Goal: Navigation & Orientation: Find specific page/section

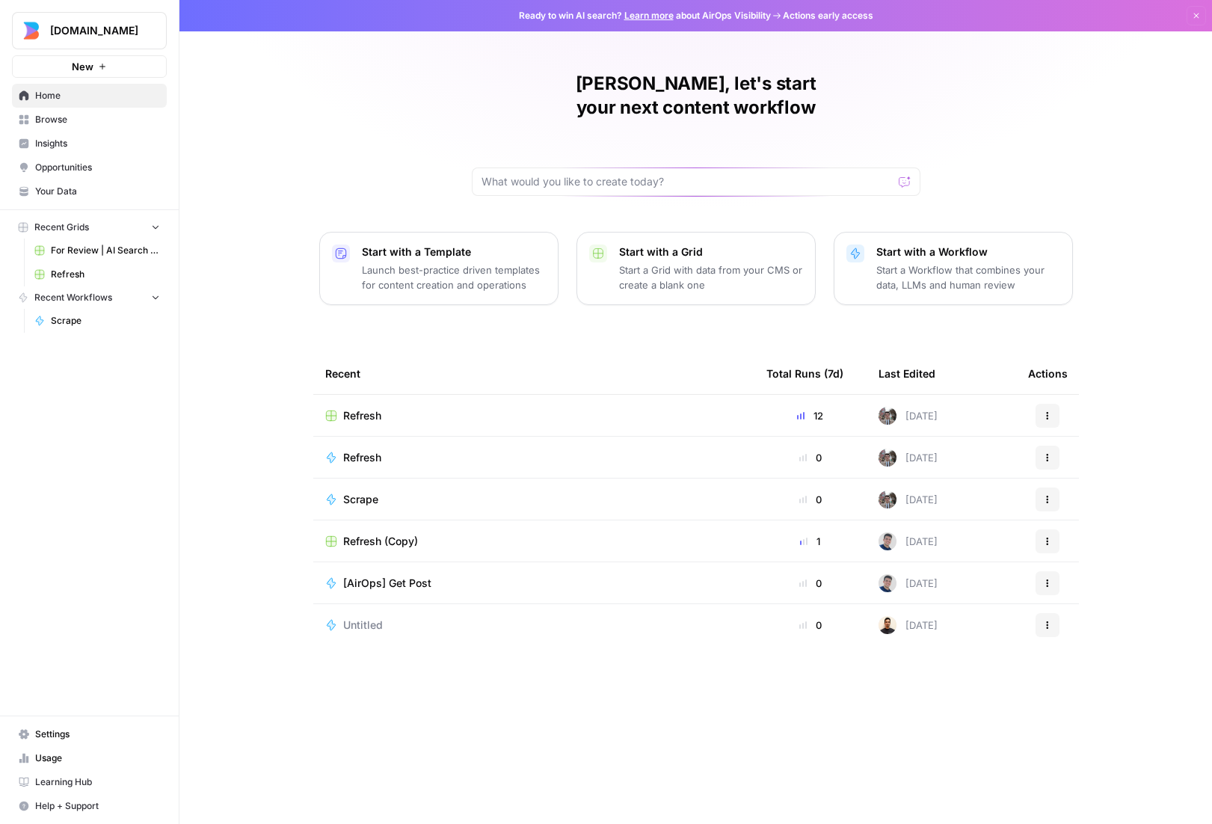
click at [67, 271] on span "Refresh" at bounding box center [105, 274] width 109 height 13
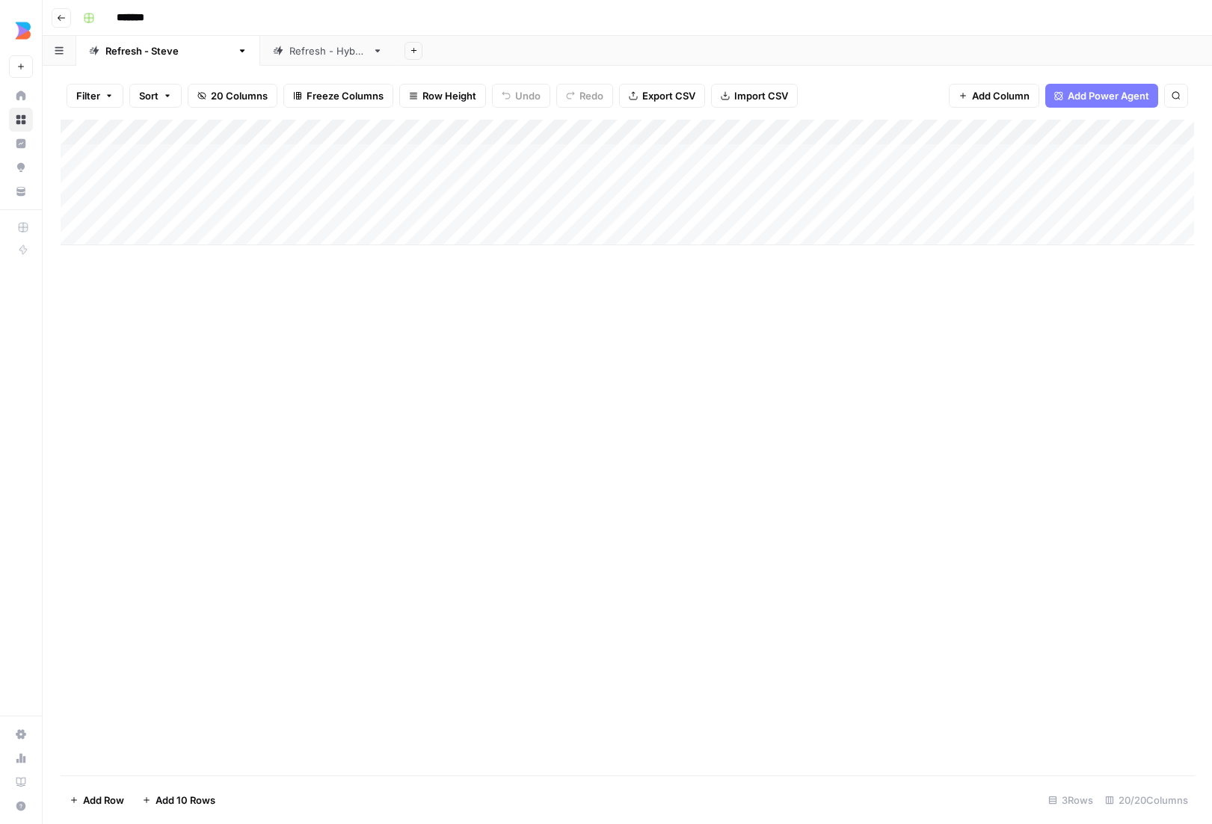
click at [65, 22] on icon "button" at bounding box center [61, 17] width 9 height 9
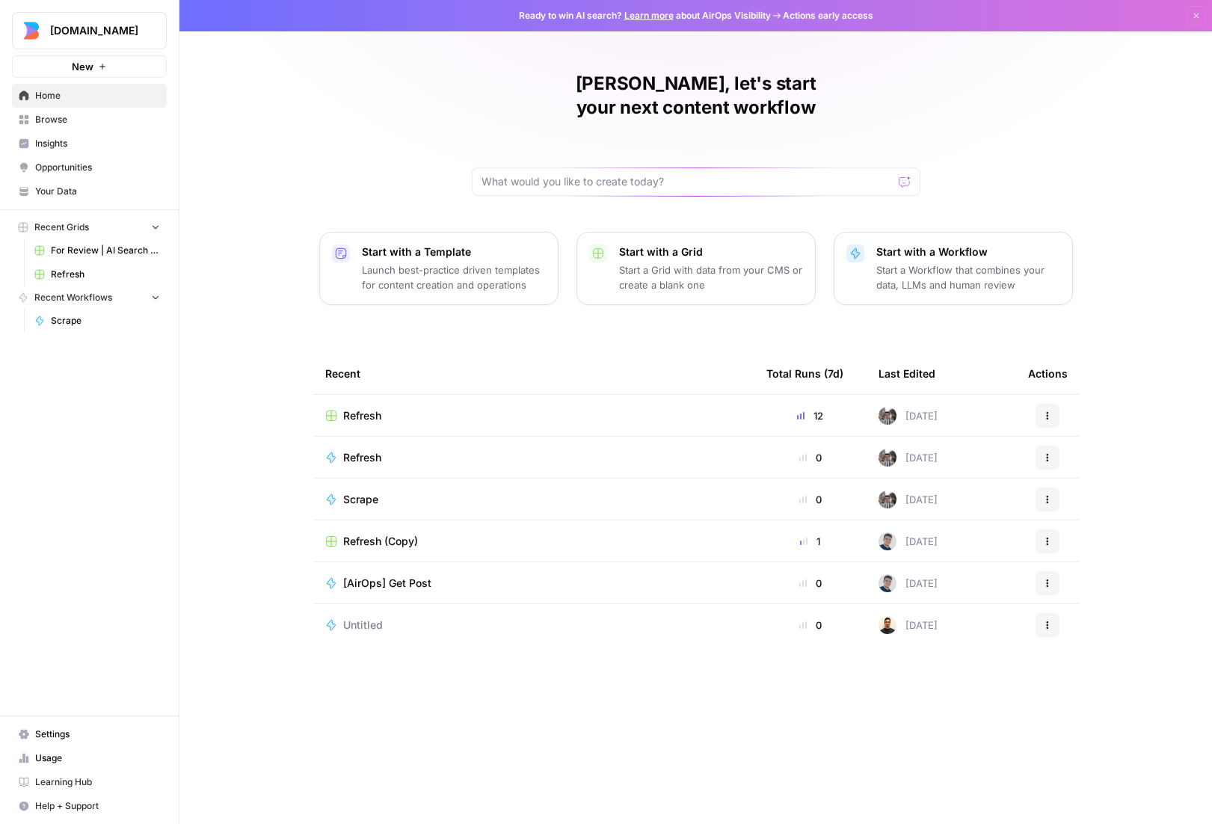
click at [82, 249] on span "For Review | AI Search Questions - Hybrid Brand Kit" at bounding box center [105, 250] width 109 height 13
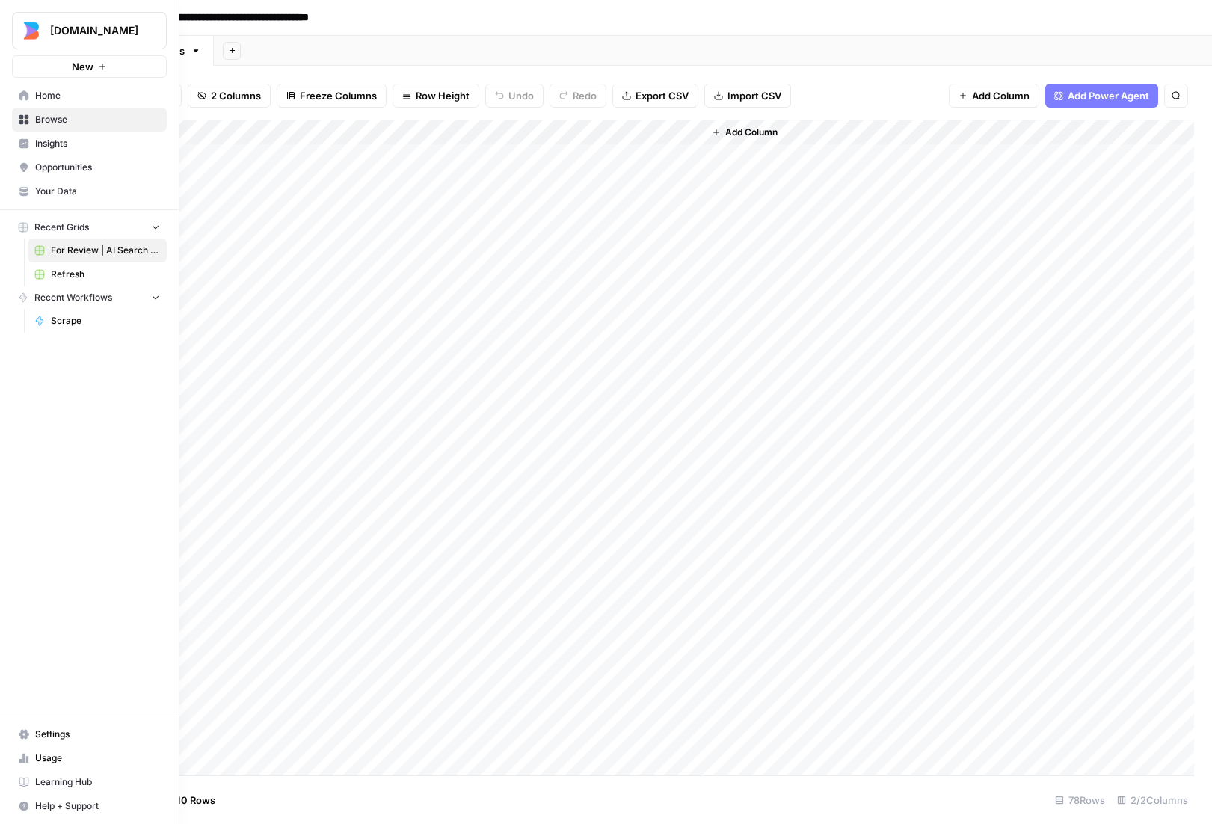
click at [20, 93] on icon at bounding box center [24, 95] width 10 height 10
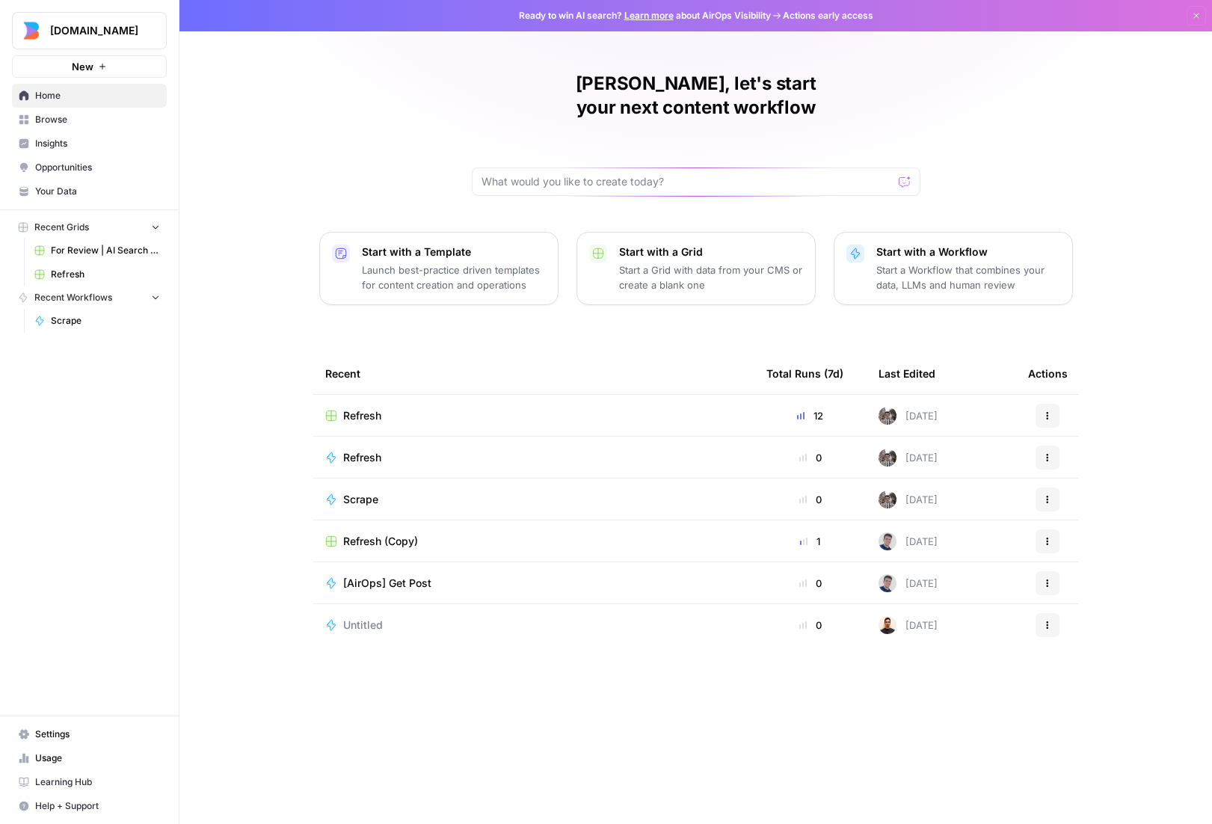
click at [50, 728] on span "Settings" at bounding box center [97, 734] width 125 height 13
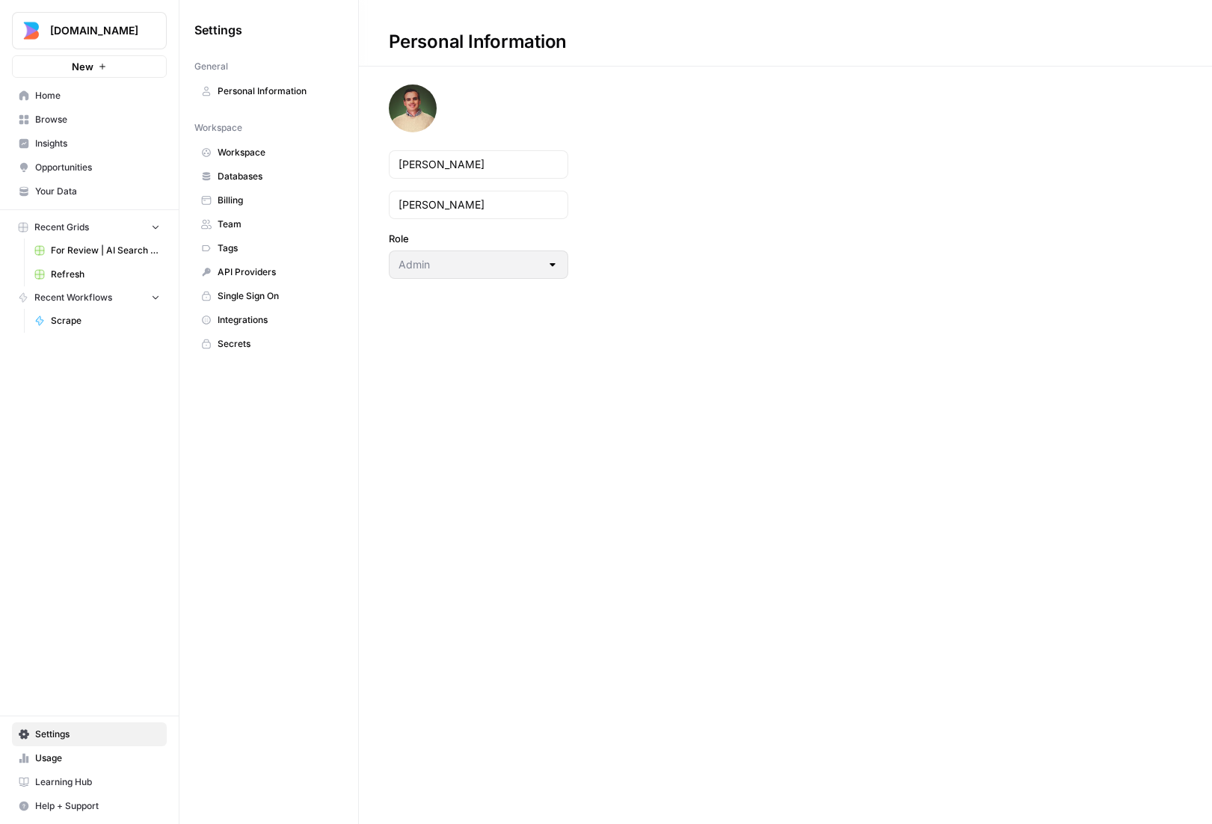
click at [226, 225] on span "Team" at bounding box center [277, 224] width 119 height 13
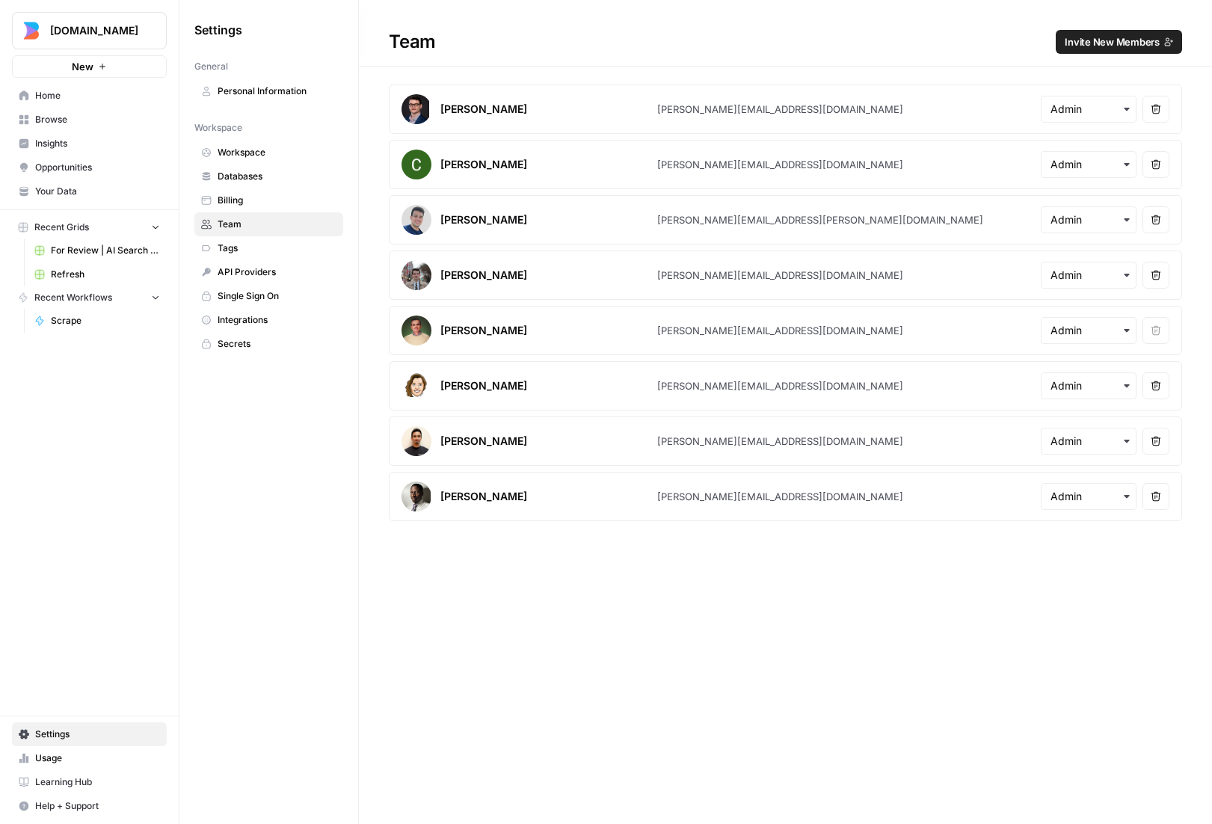
click at [55, 89] on span "Home" at bounding box center [97, 95] width 125 height 13
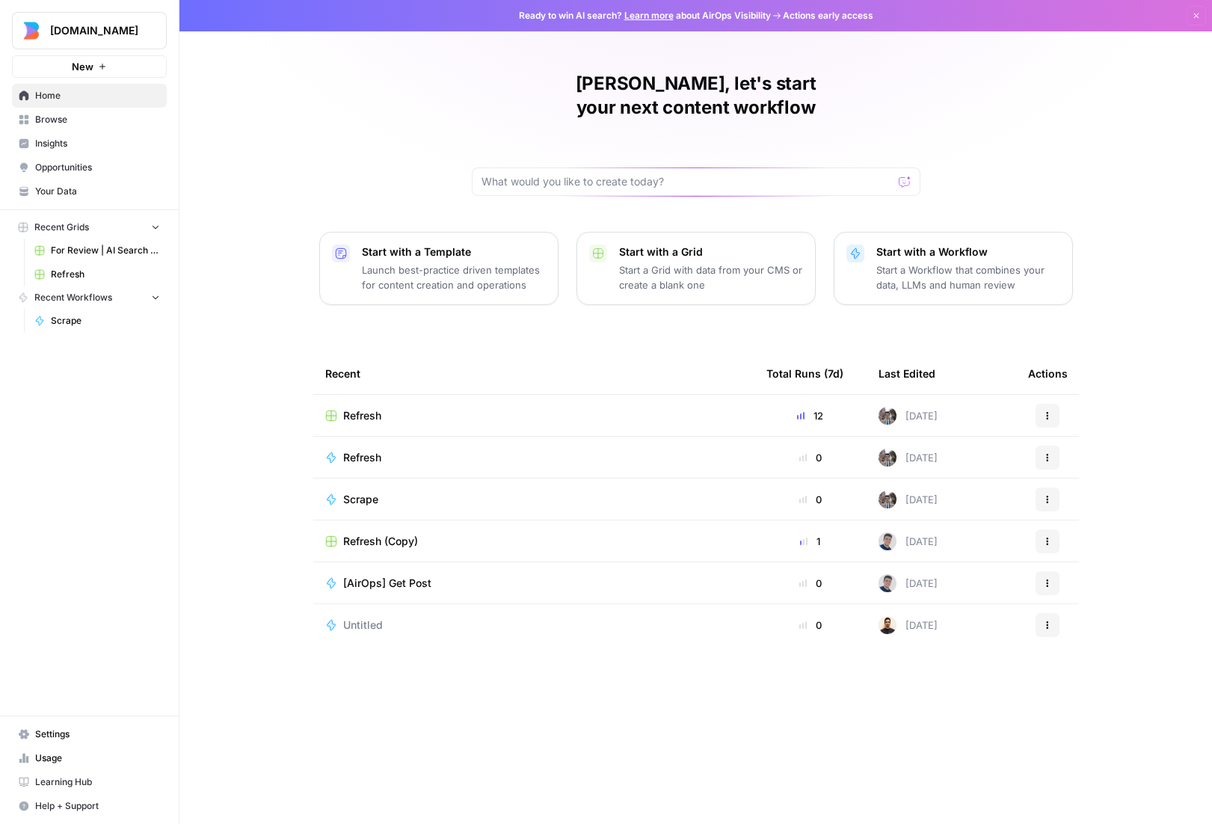
click at [58, 163] on span "Opportunities" at bounding box center [97, 167] width 125 height 13
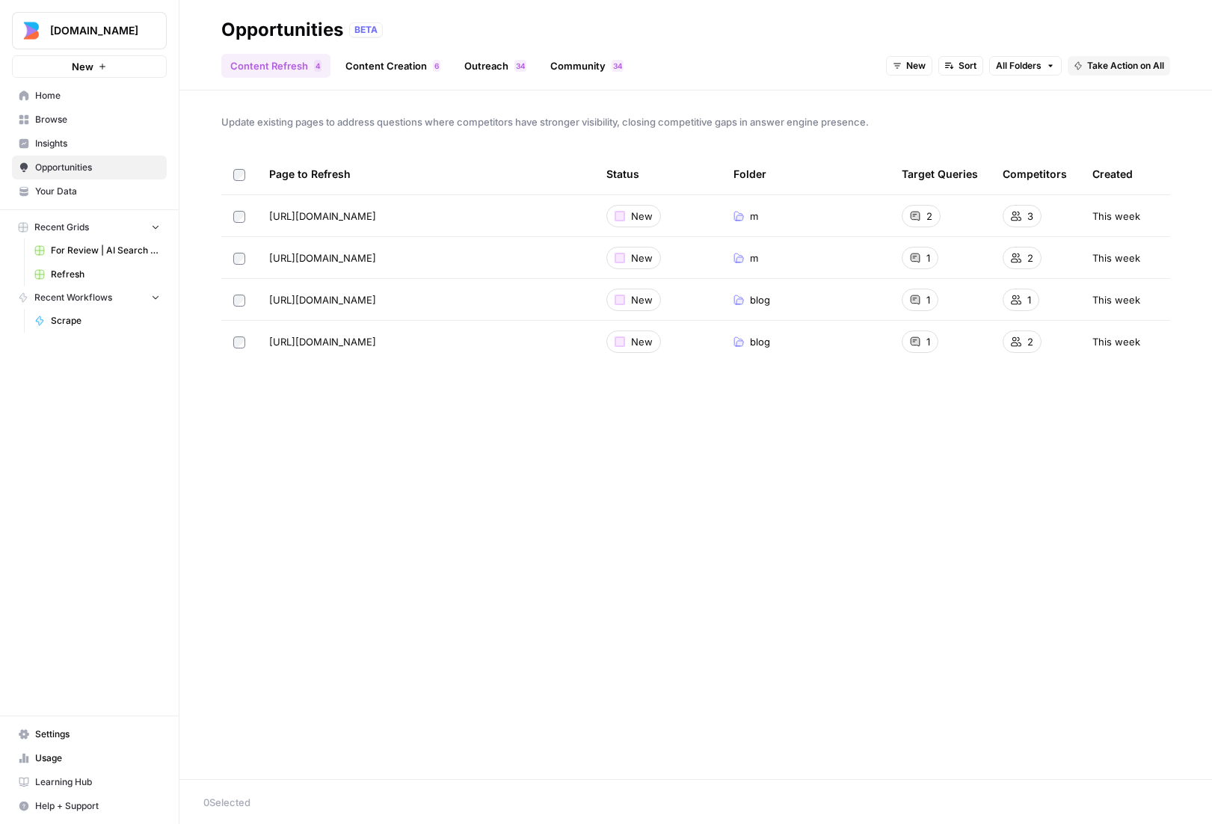
click at [46, 144] on span "Insights" at bounding box center [97, 143] width 125 height 13
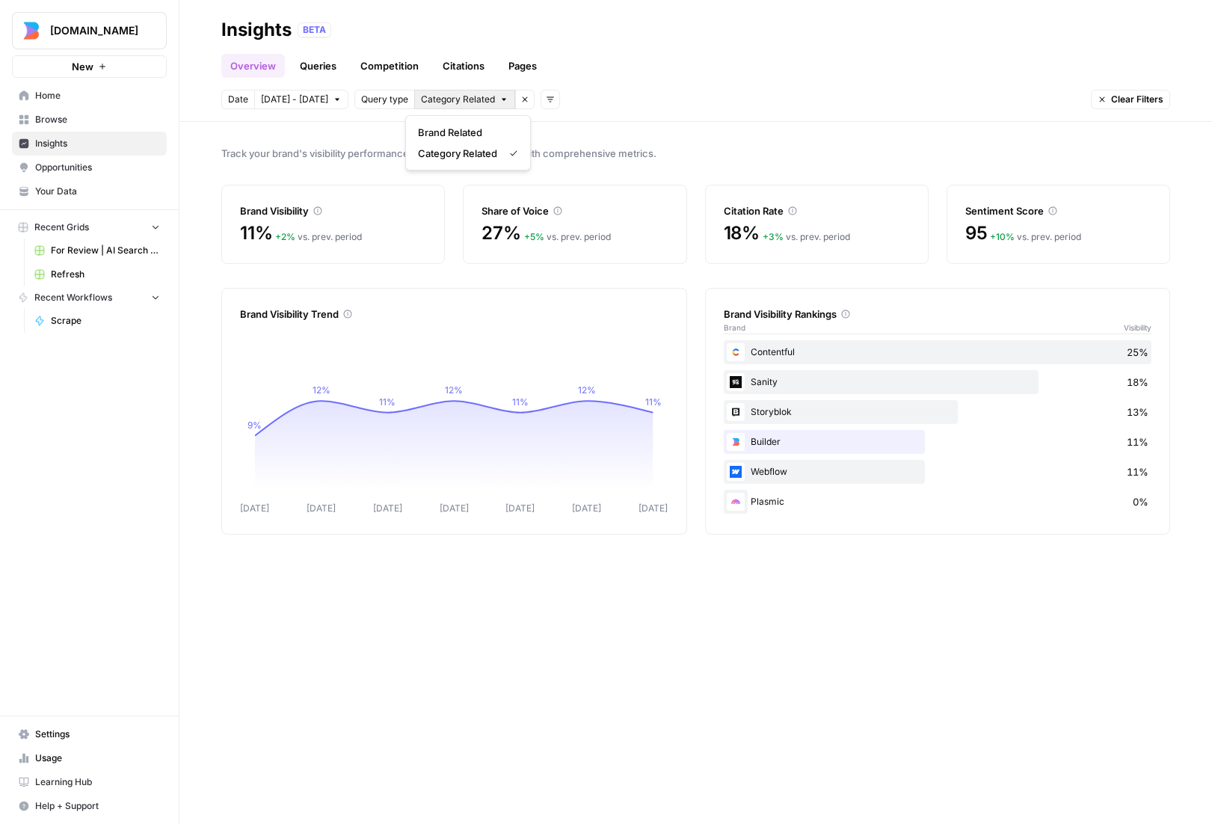
click at [461, 101] on span "Category Related" at bounding box center [458, 99] width 74 height 13
click at [463, 132] on span "Brand Related" at bounding box center [465, 132] width 94 height 15
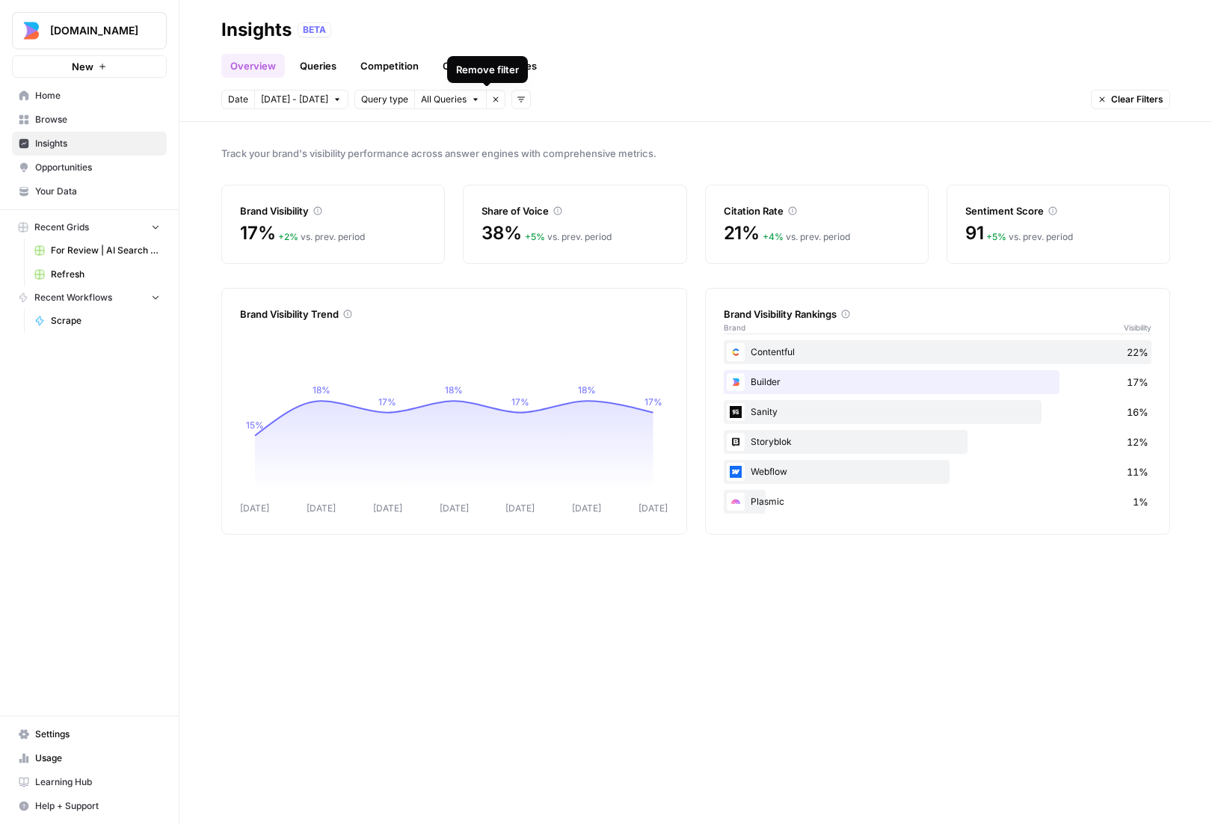
click at [491, 100] on icon "button" at bounding box center [495, 99] width 9 height 9
click at [360, 96] on icon "button" at bounding box center [364, 99] width 9 height 9
click at [383, 133] on span "Topic" at bounding box center [384, 132] width 53 height 15
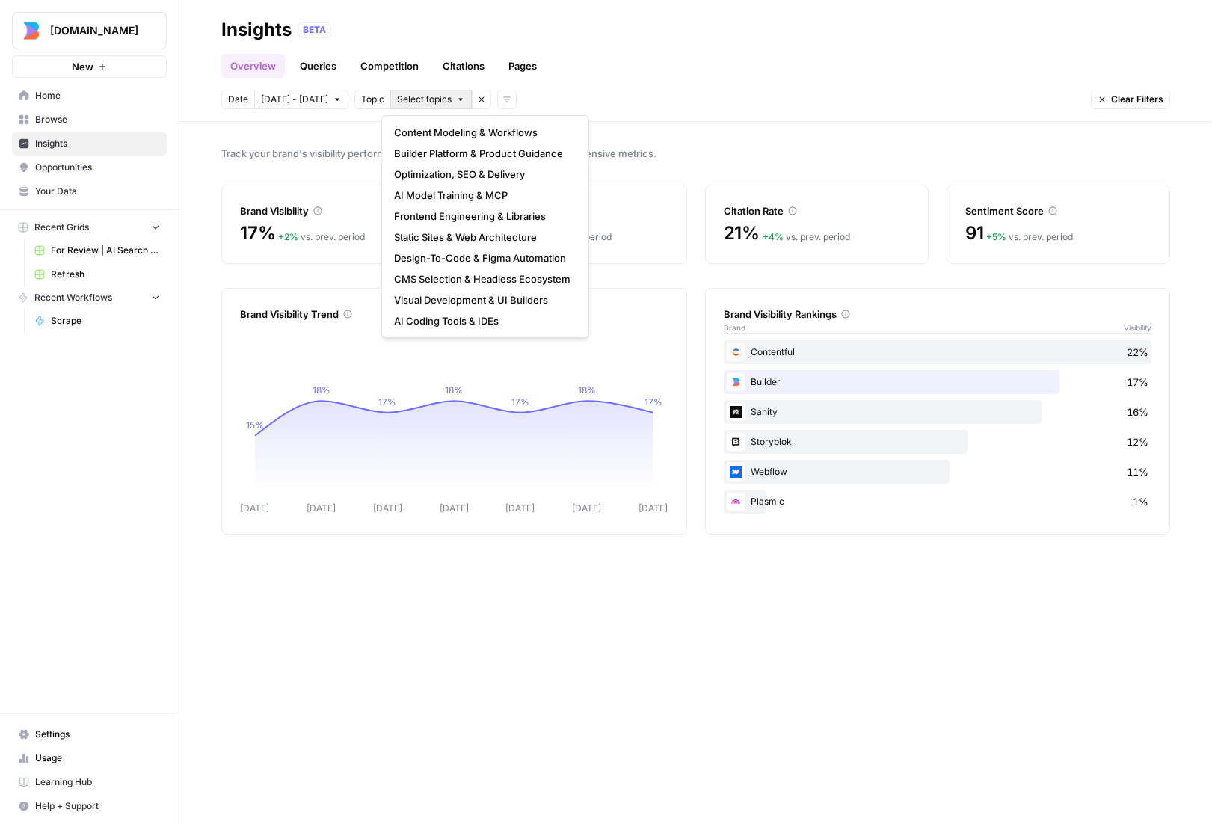
click at [442, 100] on span "Select topics" at bounding box center [424, 99] width 55 height 13
click at [443, 321] on span "AI Coding Tools & IDEs" at bounding box center [482, 320] width 176 height 15
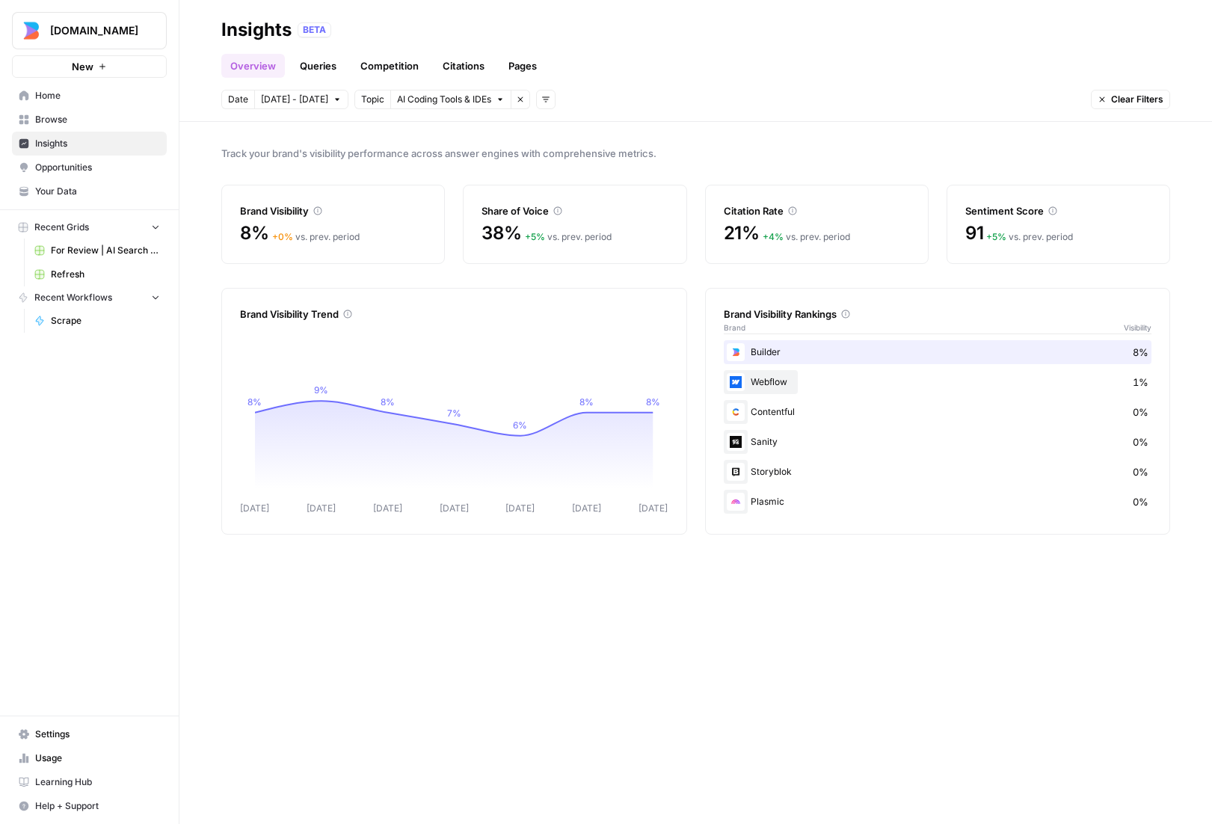
click at [496, 101] on icon "button" at bounding box center [500, 99] width 9 height 9
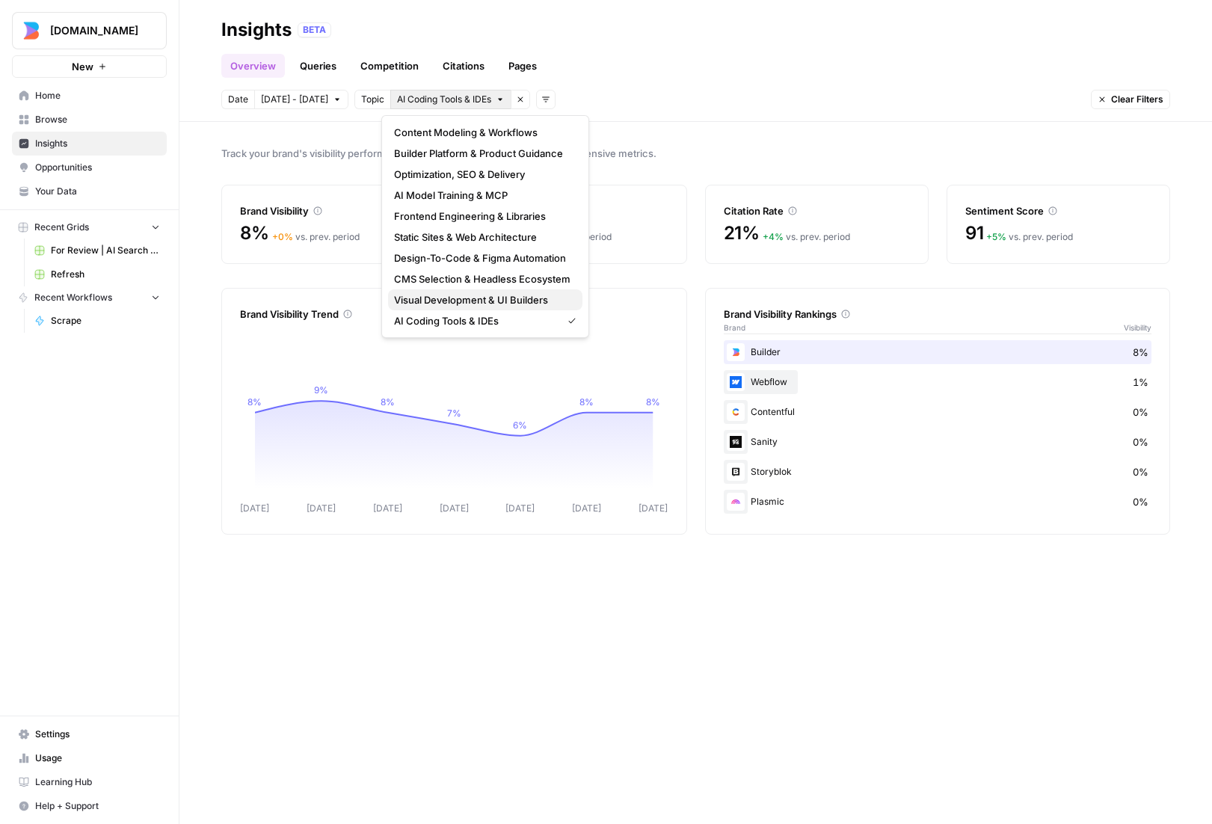
click at [455, 301] on span "Visual Development & UI Builders" at bounding box center [482, 299] width 176 height 15
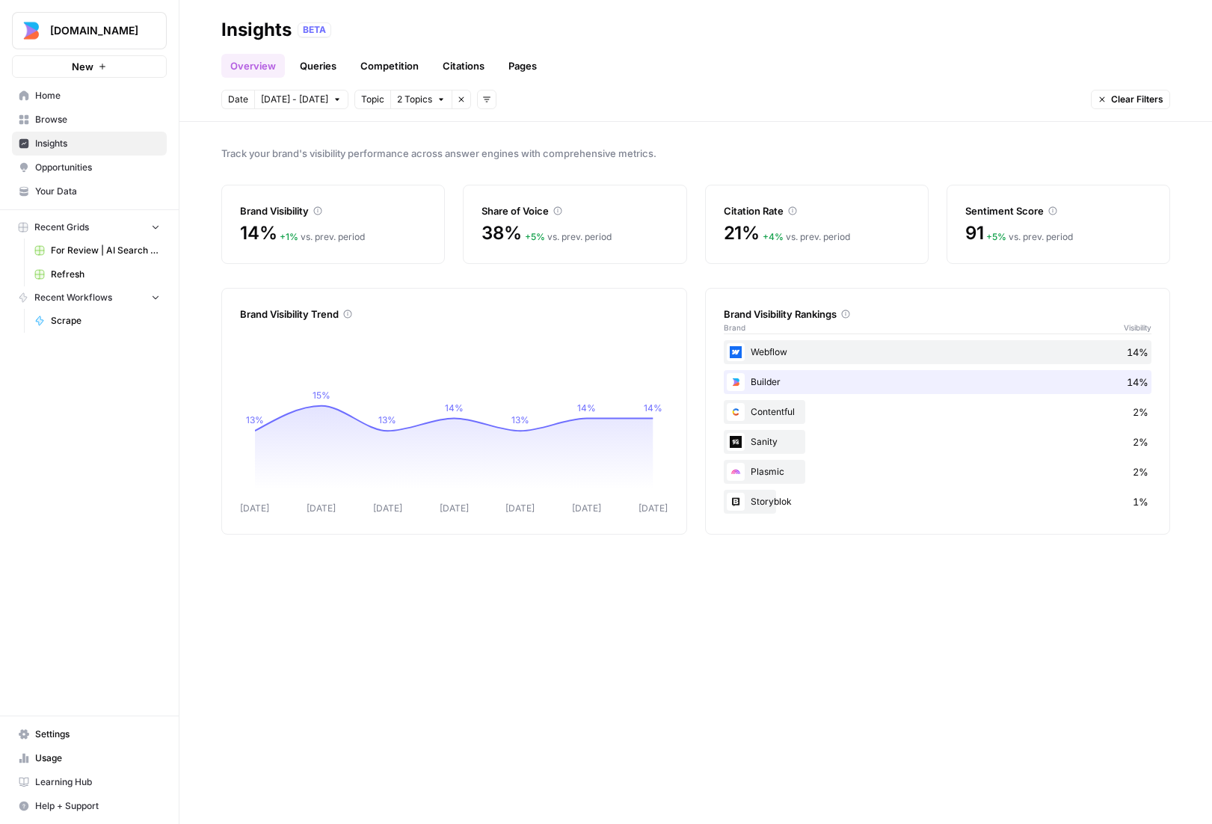
click at [400, 99] on span "2 Topics" at bounding box center [414, 99] width 35 height 13
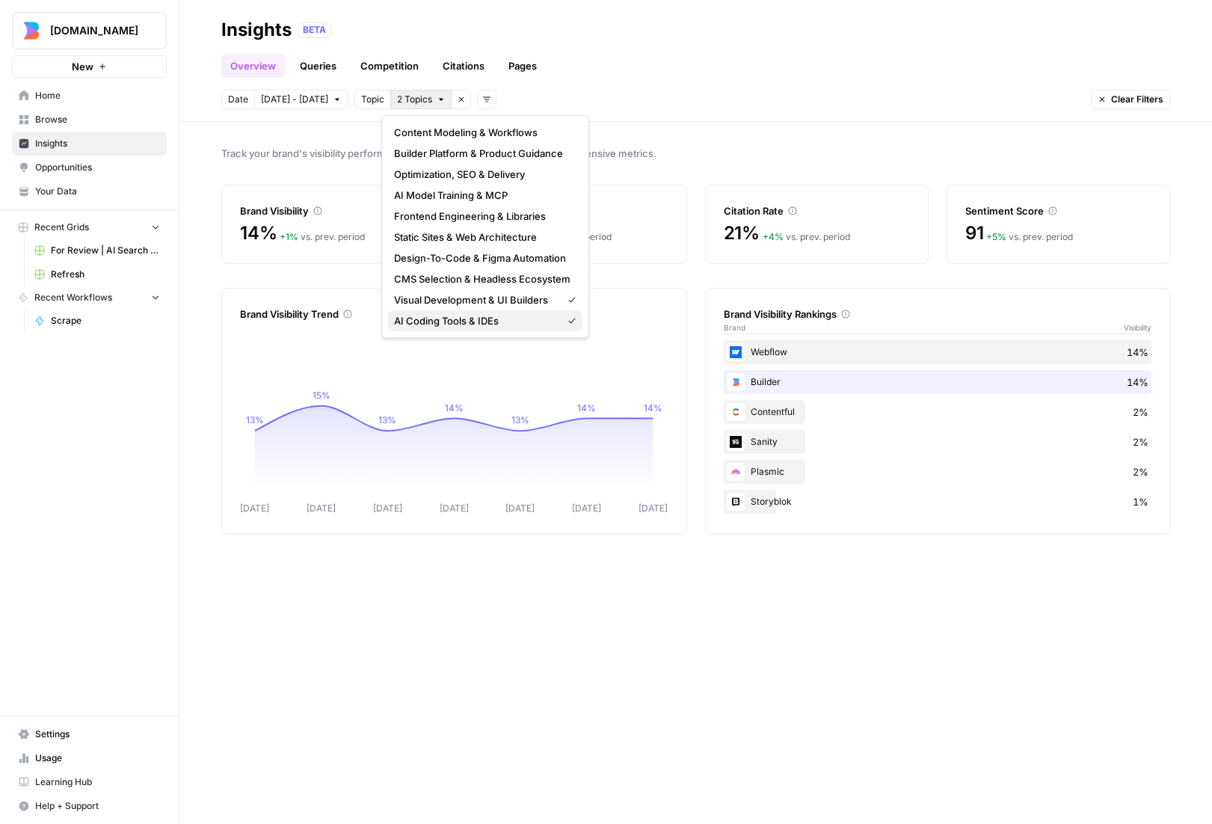
click at [497, 318] on span "AI Coding Tools & IDEs" at bounding box center [475, 320] width 162 height 15
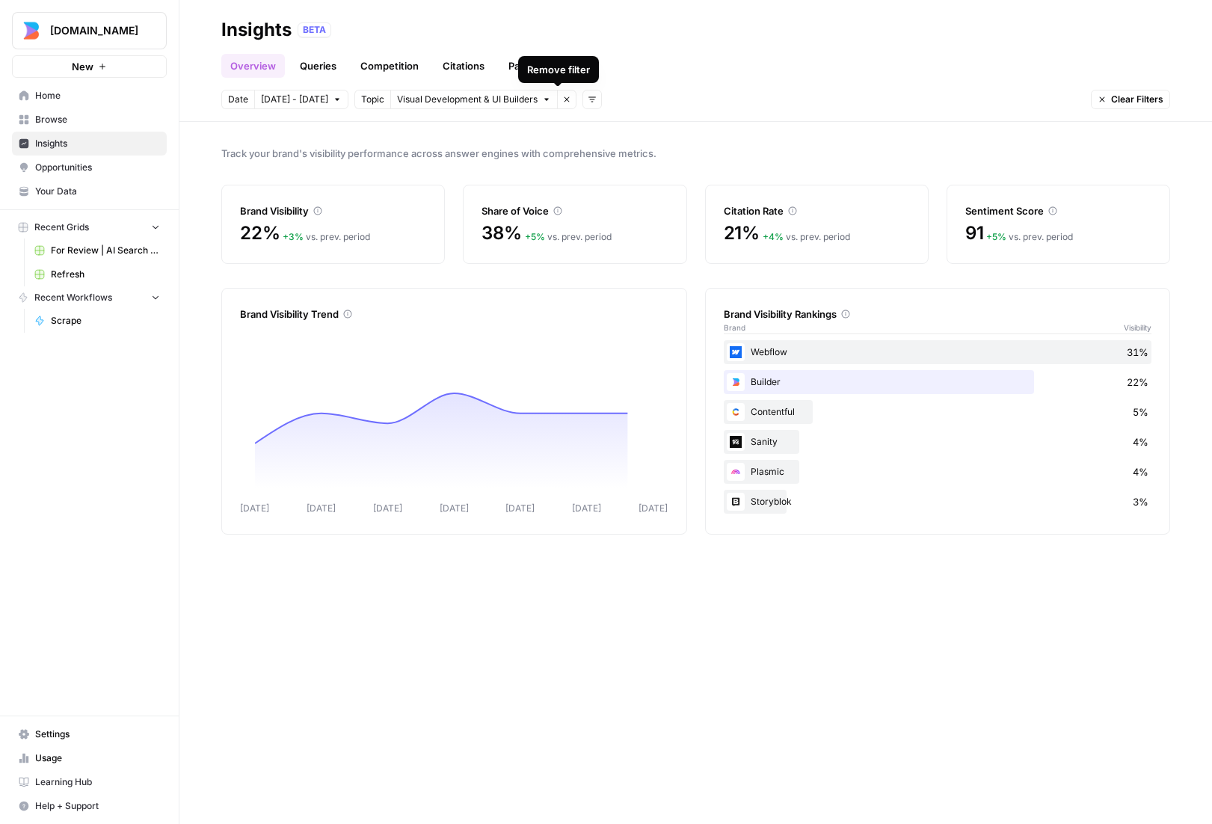
click at [562, 101] on icon "button" at bounding box center [566, 99] width 9 height 9
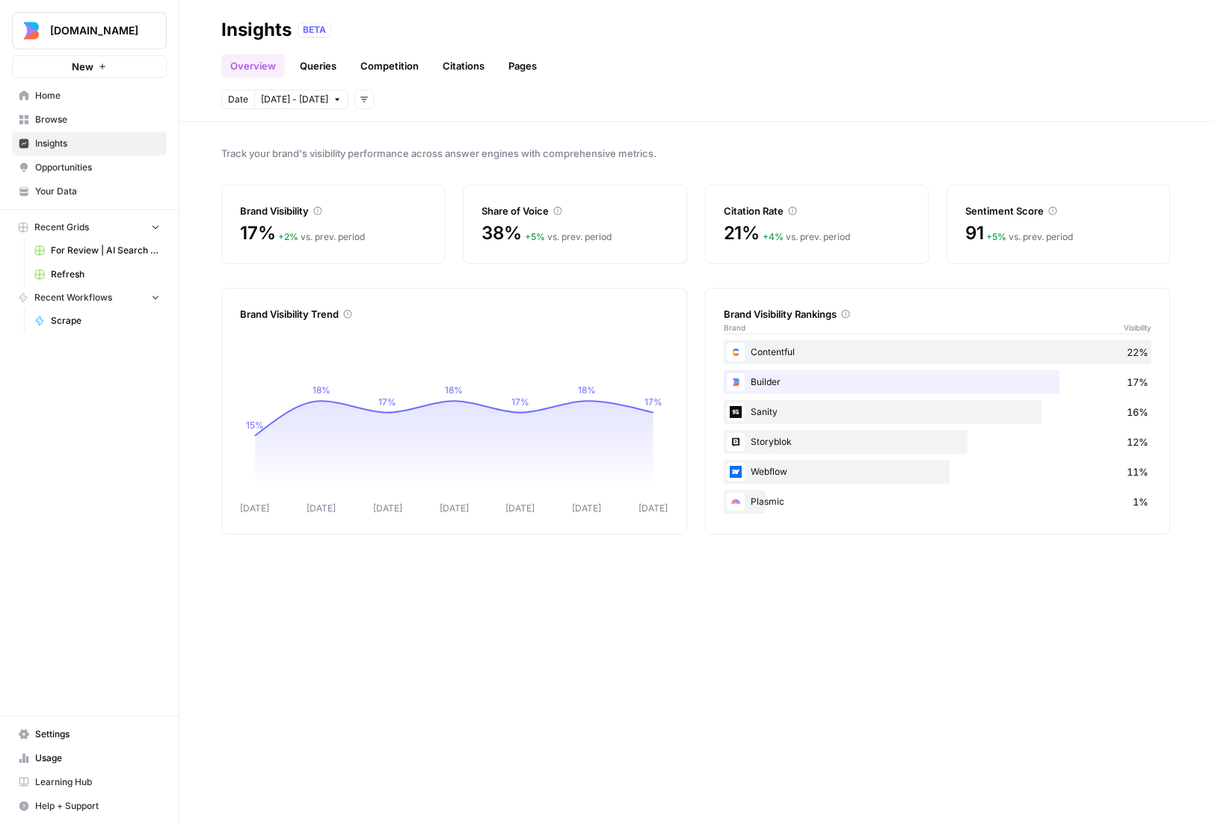
click at [837, 383] on div "Builder 17%" at bounding box center [938, 382] width 429 height 24
click at [59, 191] on span "Your Data" at bounding box center [97, 191] width 125 height 13
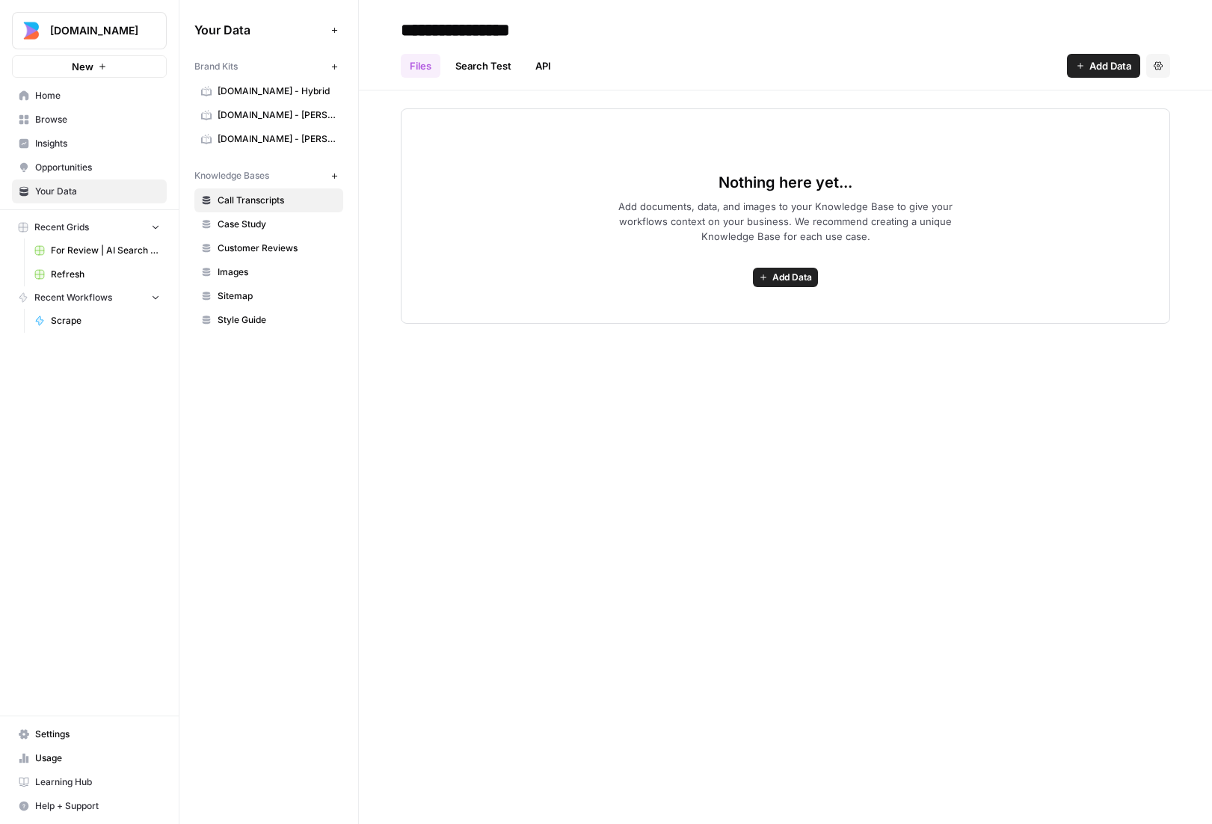
click at [71, 268] on span "Refresh" at bounding box center [105, 274] width 109 height 13
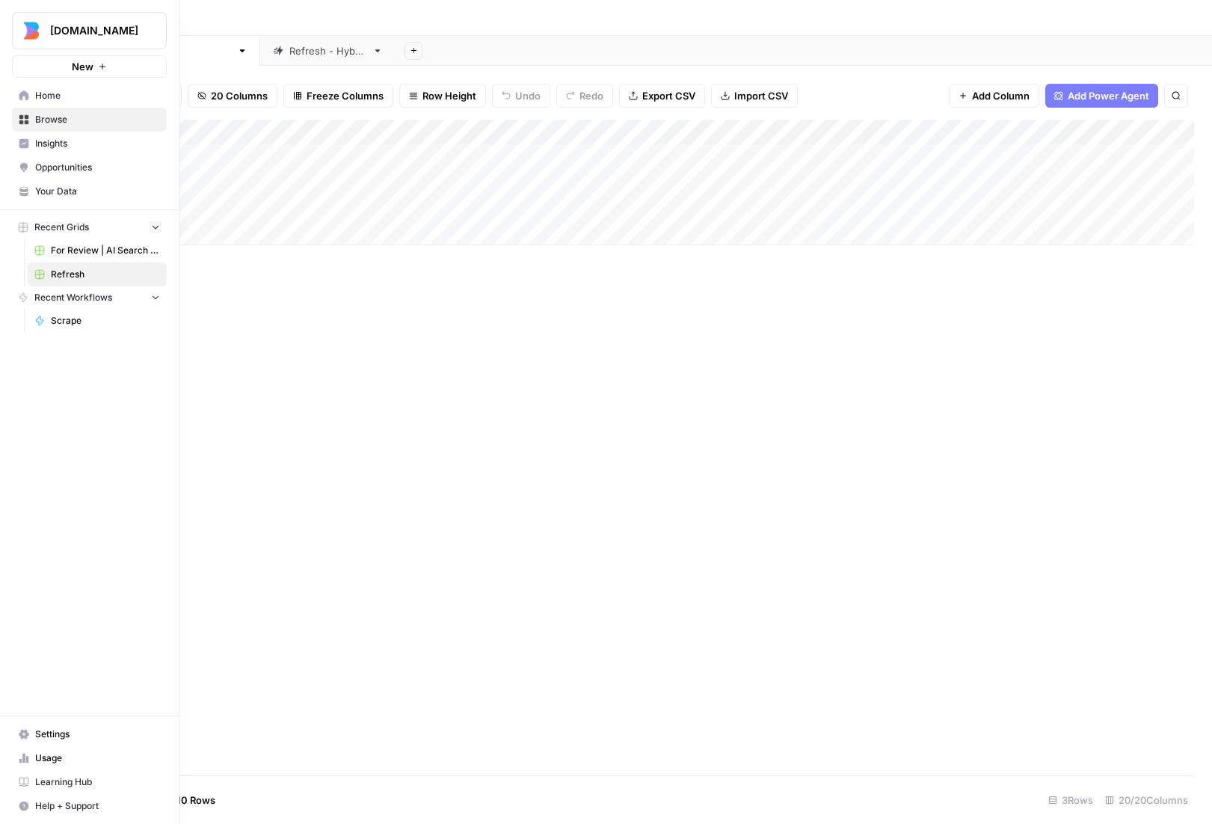
click at [55, 98] on span "Home" at bounding box center [97, 95] width 125 height 13
